Goal: Information Seeking & Learning: Learn about a topic

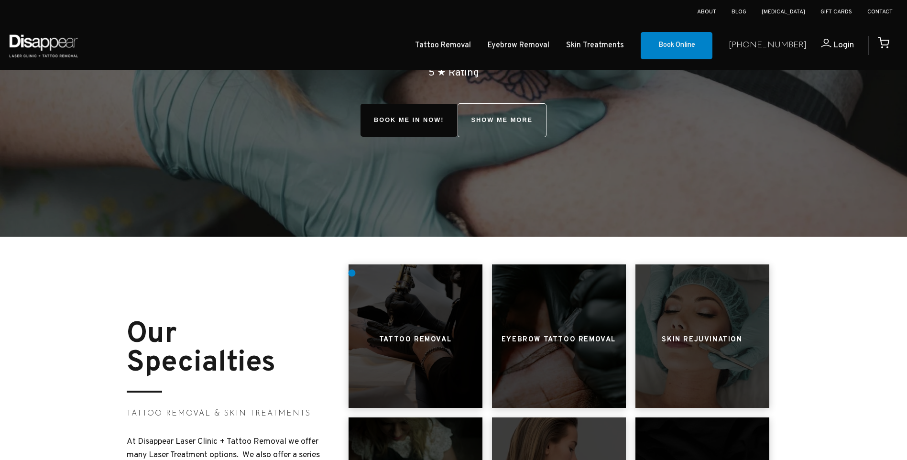
scroll to position [335, 0]
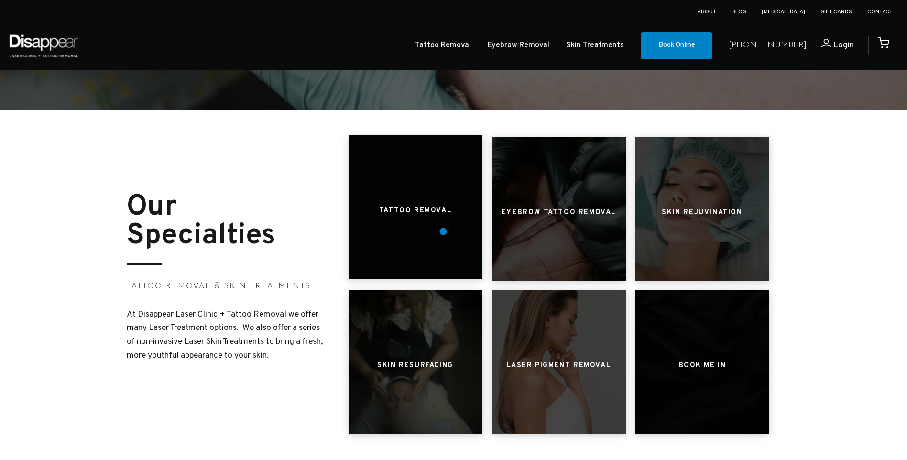
click at [443, 231] on div at bounding box center [416, 206] width 134 height 143
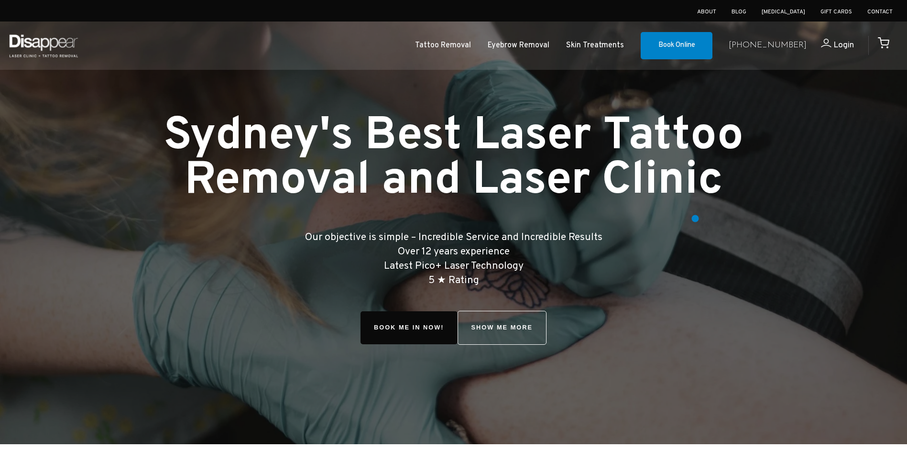
scroll to position [335, 0]
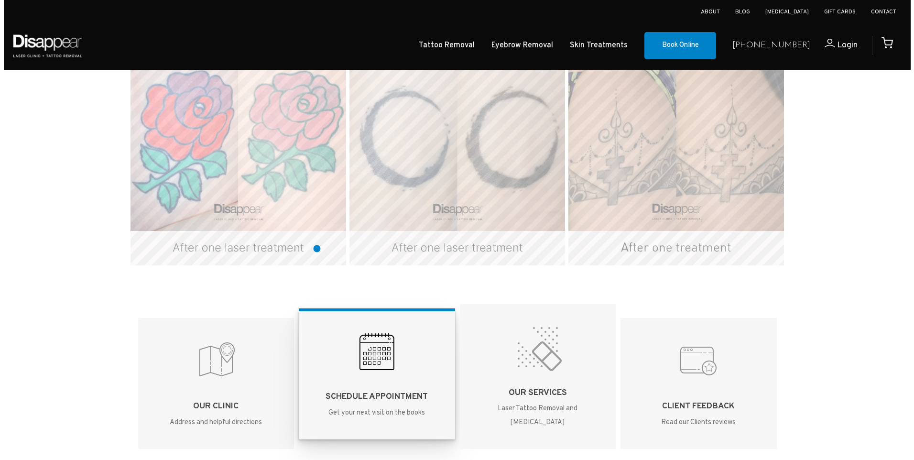
scroll to position [1913, 0]
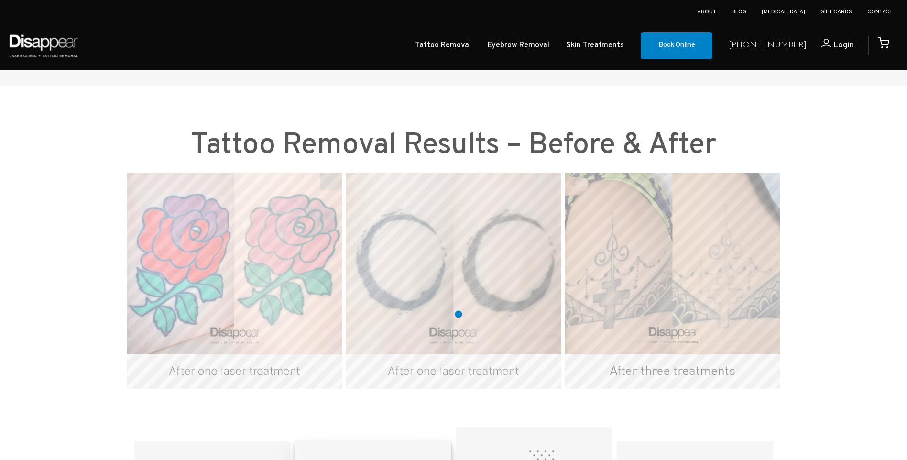
click at [459, 314] on img at bounding box center [454, 281] width 216 height 216
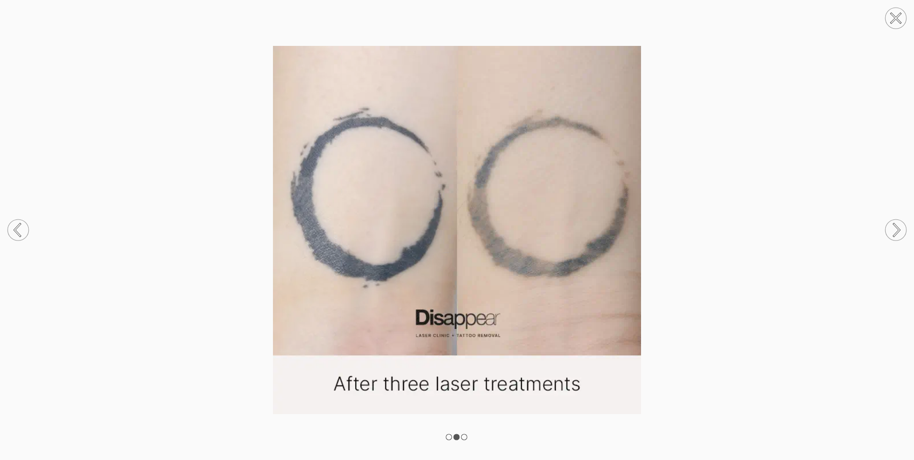
click at [466, 439] on rect at bounding box center [465, 437] width 6 height 6
